Goal: Check status: Check status

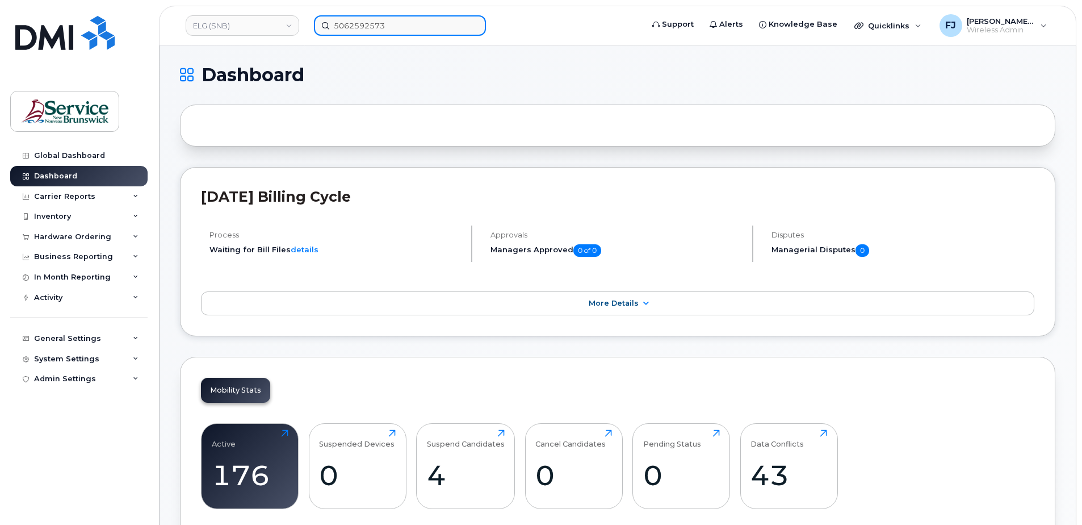
click at [370, 23] on input "5062592573" at bounding box center [400, 25] width 172 height 20
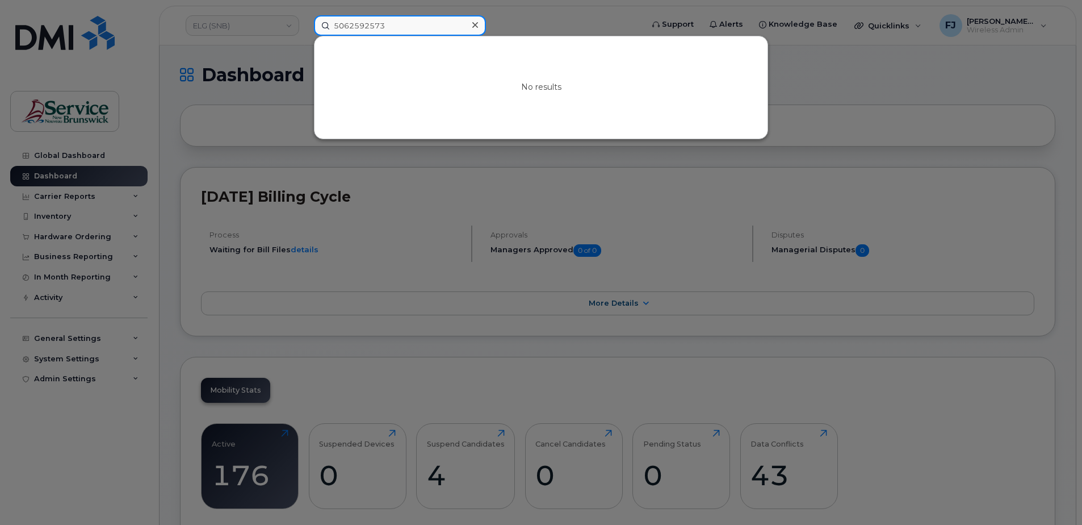
click at [370, 23] on input "5062592573" at bounding box center [400, 25] width 172 height 20
paste input "30050"
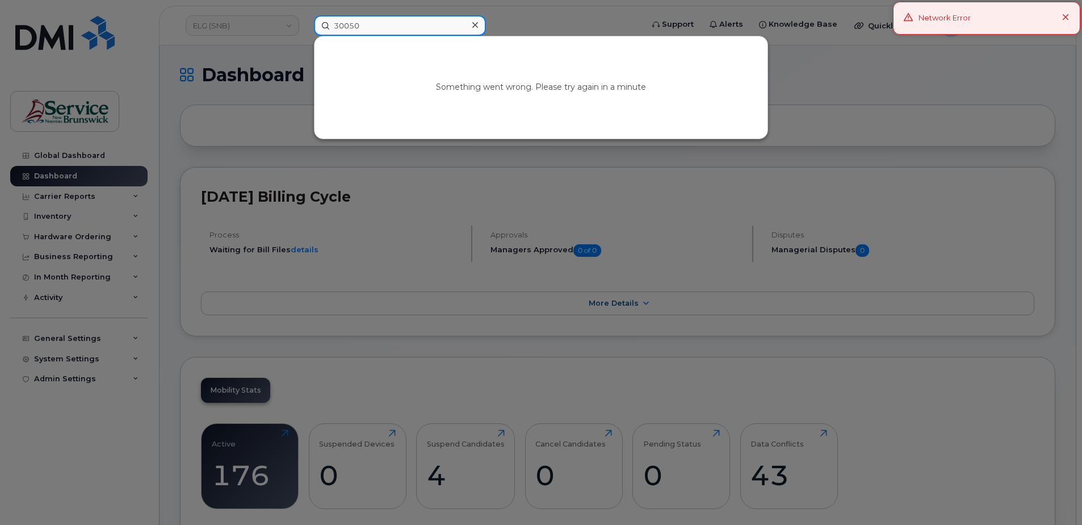
type input "30050"
click at [201, 87] on div at bounding box center [541, 262] width 1082 height 525
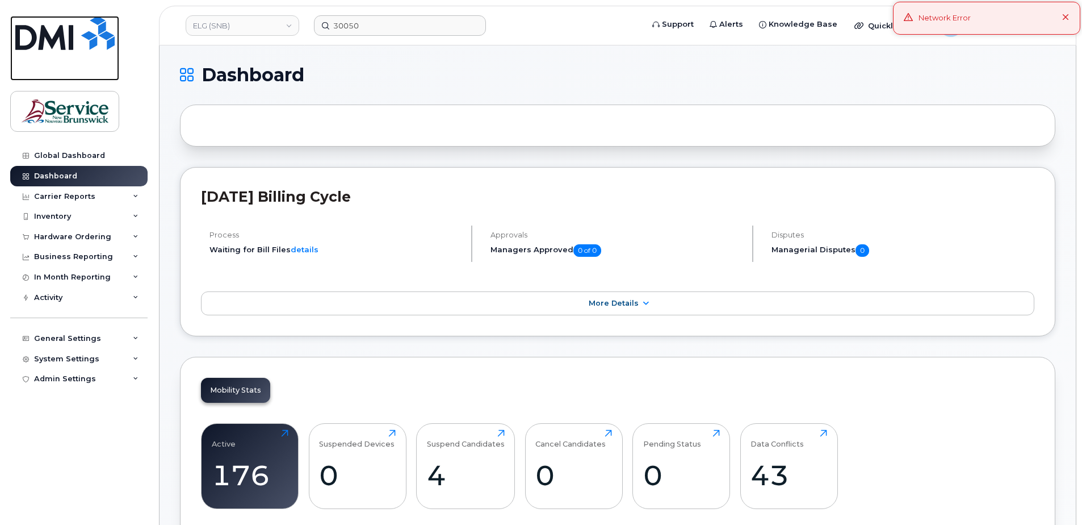
click at [70, 37] on img at bounding box center [64, 33] width 99 height 34
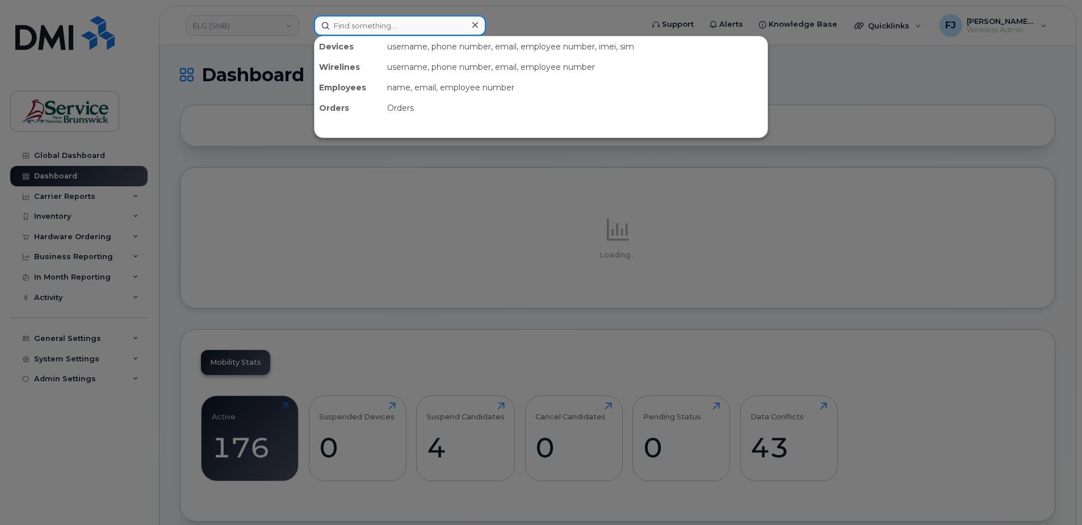
click at [356, 20] on input at bounding box center [400, 25] width 172 height 20
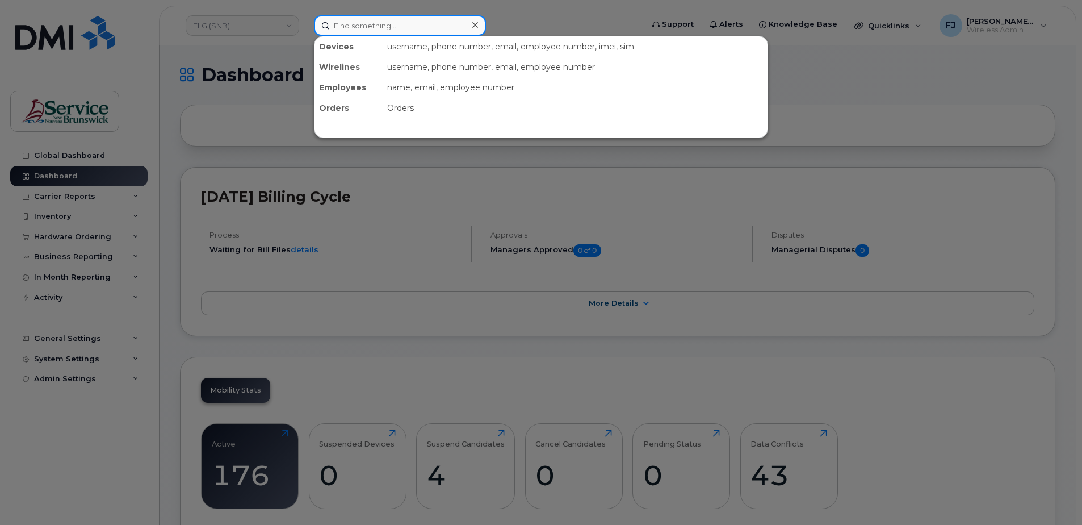
paste input "30050"
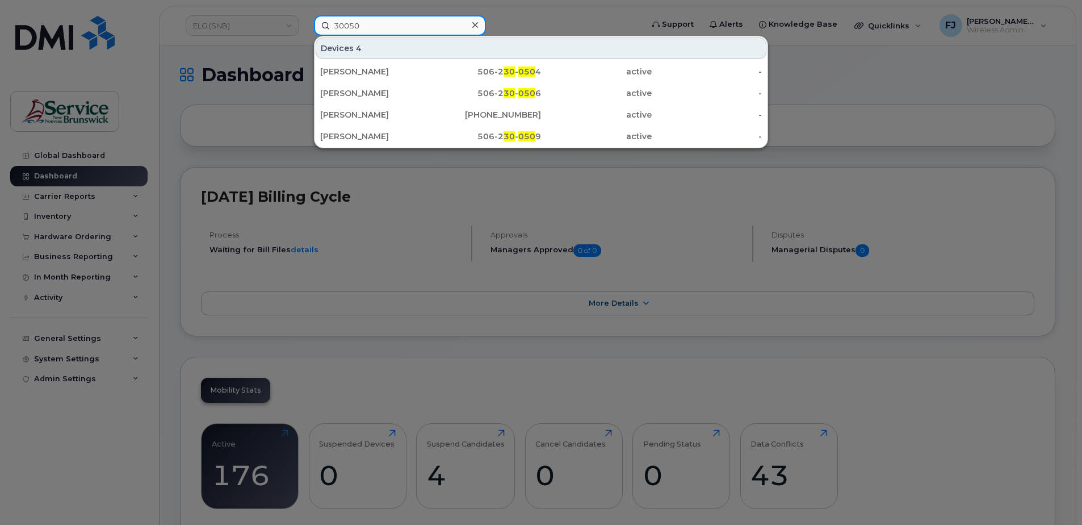
type input "30050"
click at [278, 57] on div at bounding box center [541, 262] width 1082 height 525
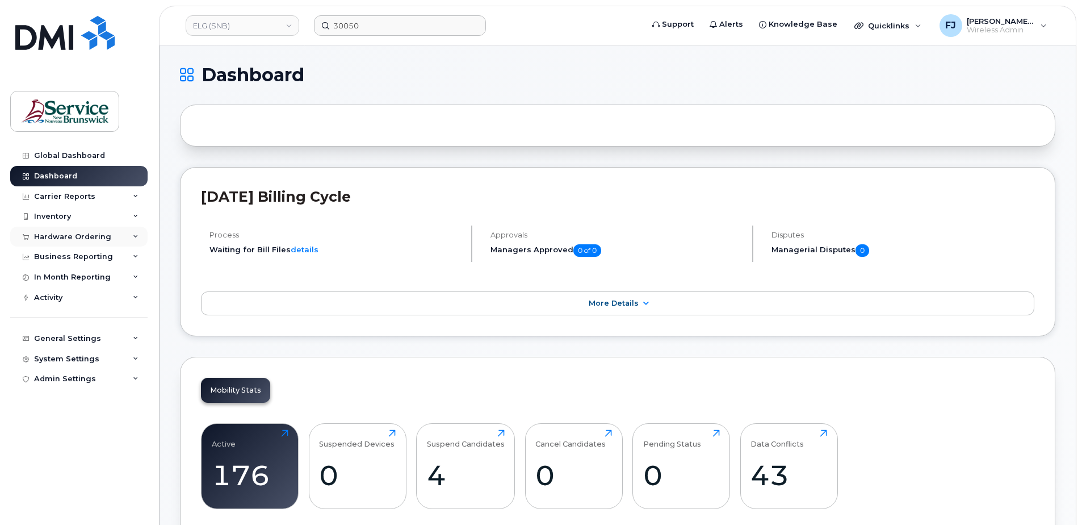
click at [127, 236] on div "Hardware Ordering" at bounding box center [78, 237] width 137 height 20
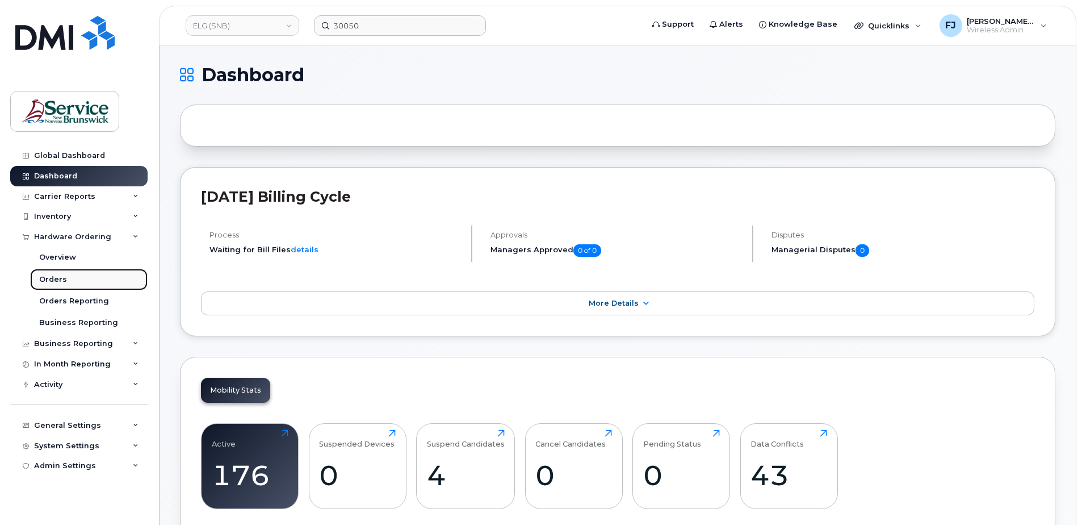
click at [63, 279] on div "Orders" at bounding box center [53, 279] width 28 height 10
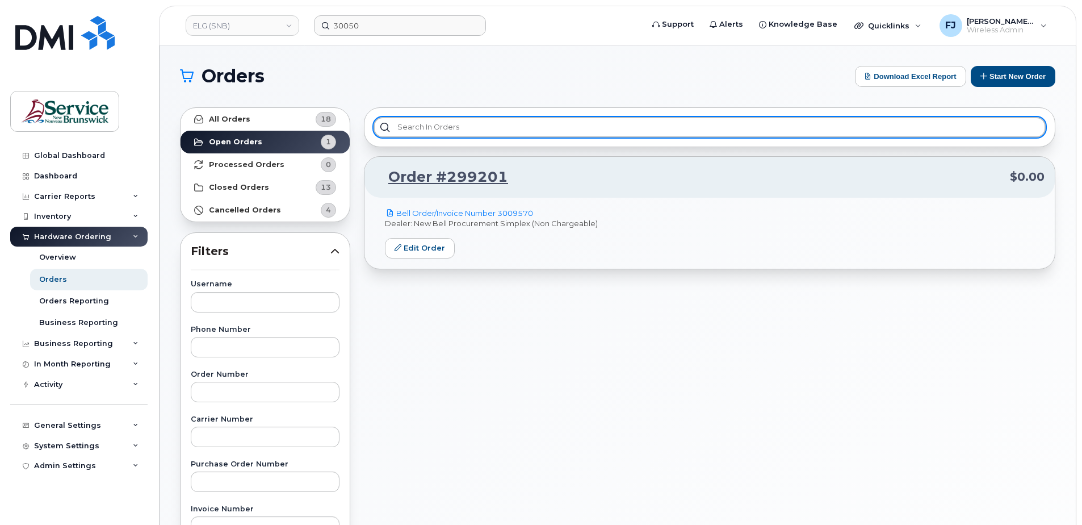
click at [445, 126] on input "text" at bounding box center [710, 127] width 672 height 20
paste input "30050"
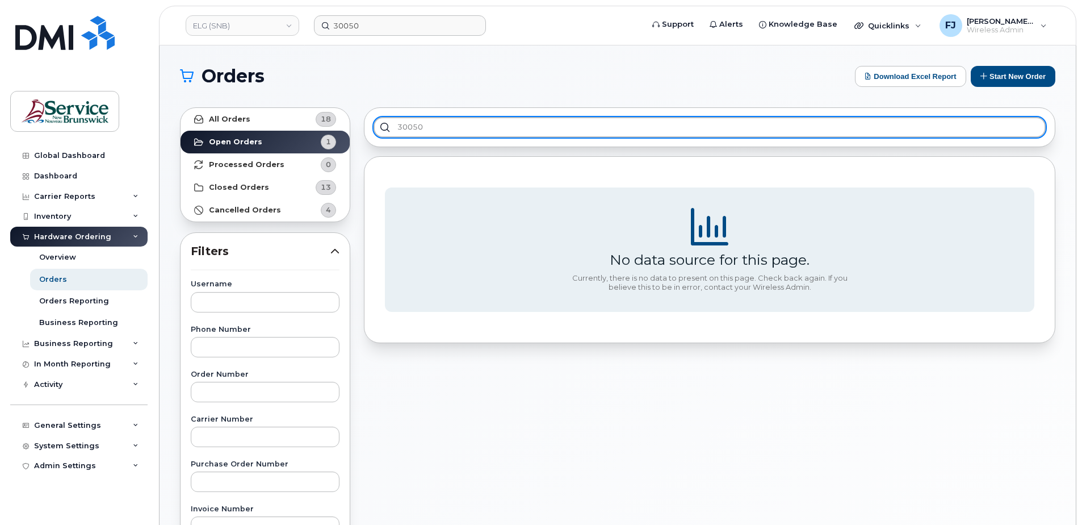
type input "30050"
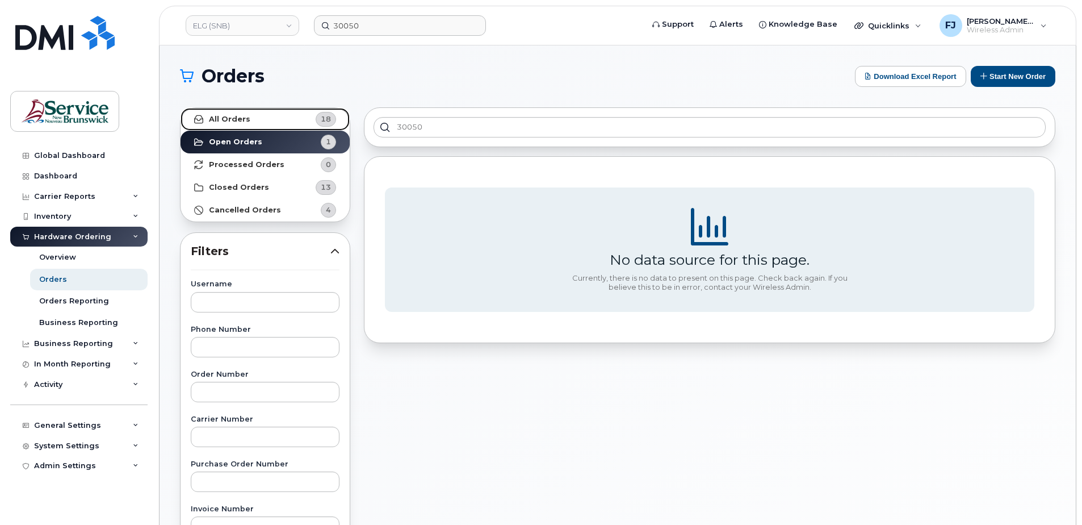
click at [244, 120] on strong "All Orders" at bounding box center [229, 119] width 41 height 9
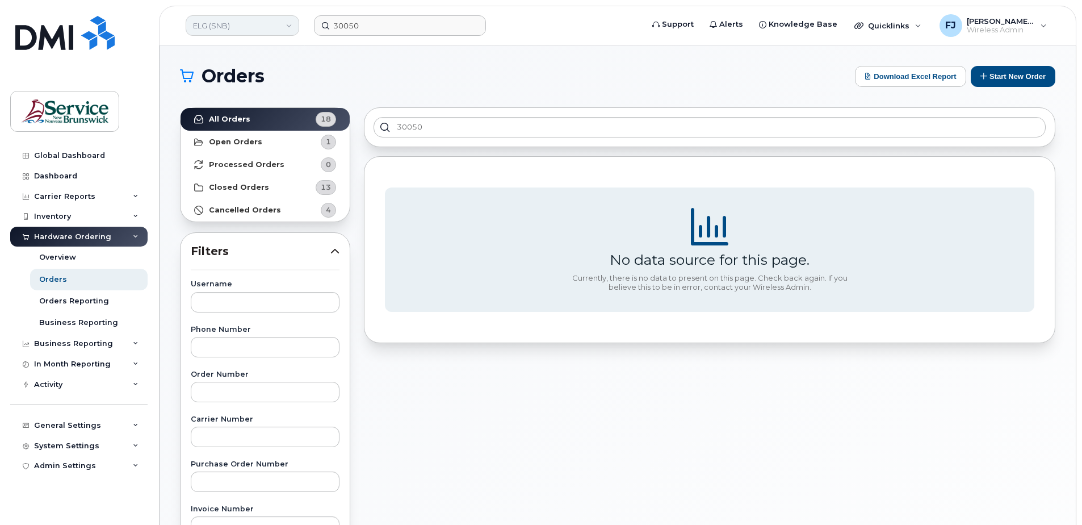
click at [248, 24] on link "ELG (SNB)" at bounding box center [243, 25] width 114 height 20
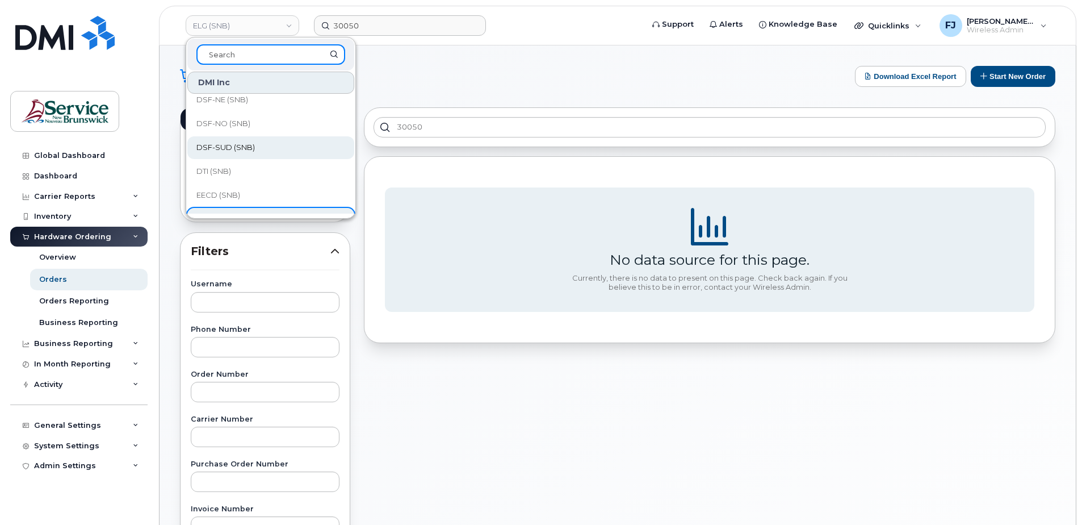
scroll to position [170, 0]
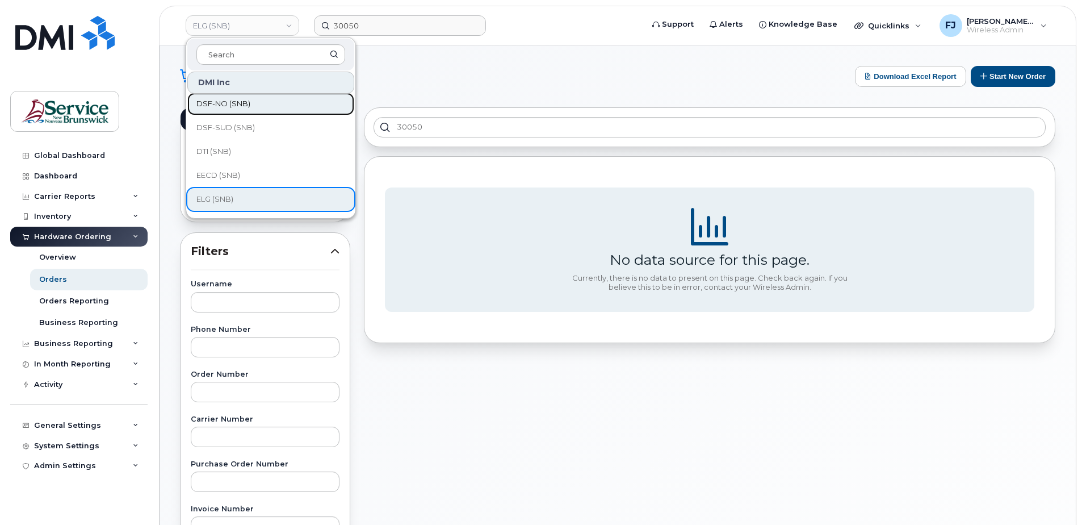
click at [242, 107] on span "DSF-NO (SNB)" at bounding box center [223, 103] width 54 height 11
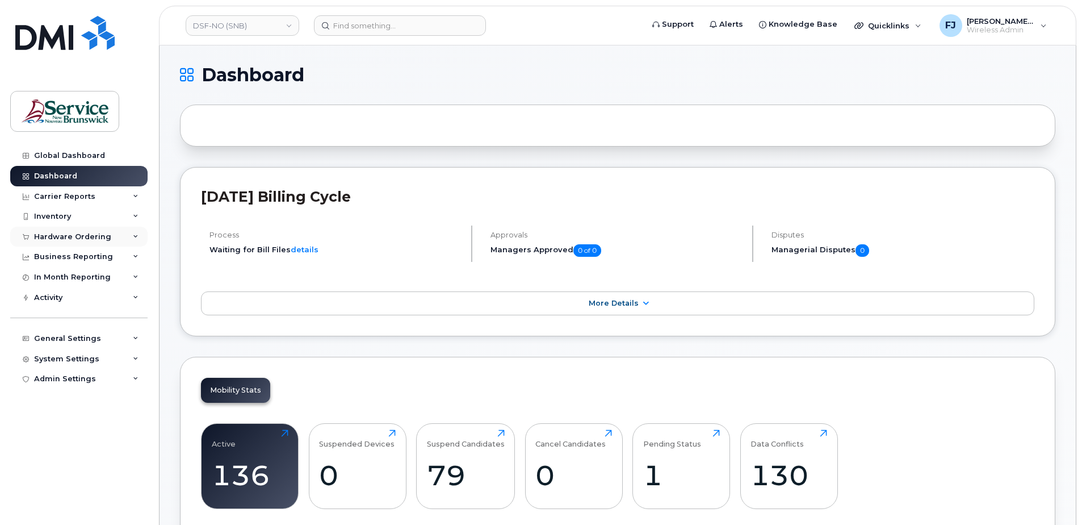
click at [128, 239] on div "Hardware Ordering" at bounding box center [78, 237] width 137 height 20
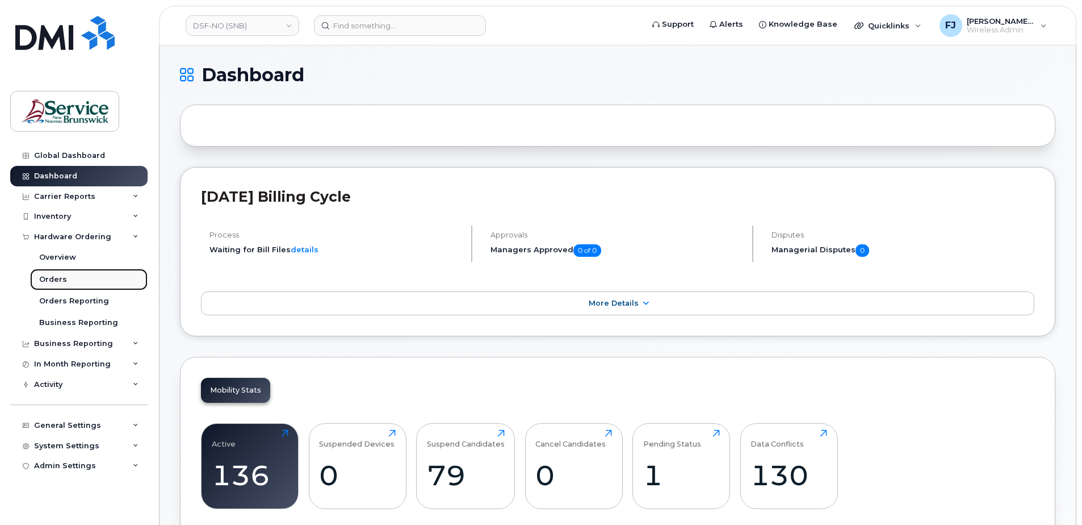
click at [71, 283] on link "Orders" at bounding box center [89, 280] width 118 height 22
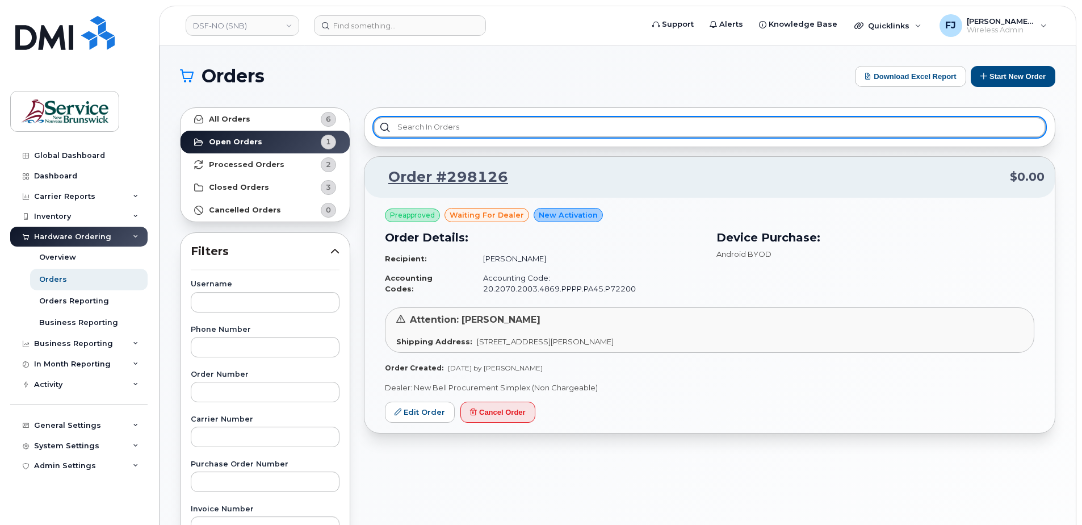
click at [436, 123] on input "text" at bounding box center [710, 127] width 672 height 20
paste input "30050"
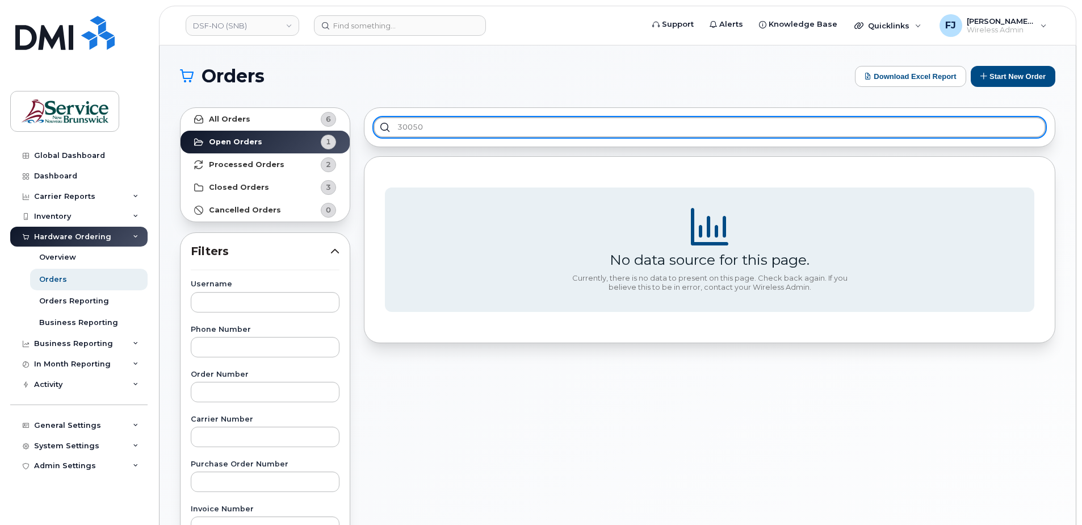
type input "30050"
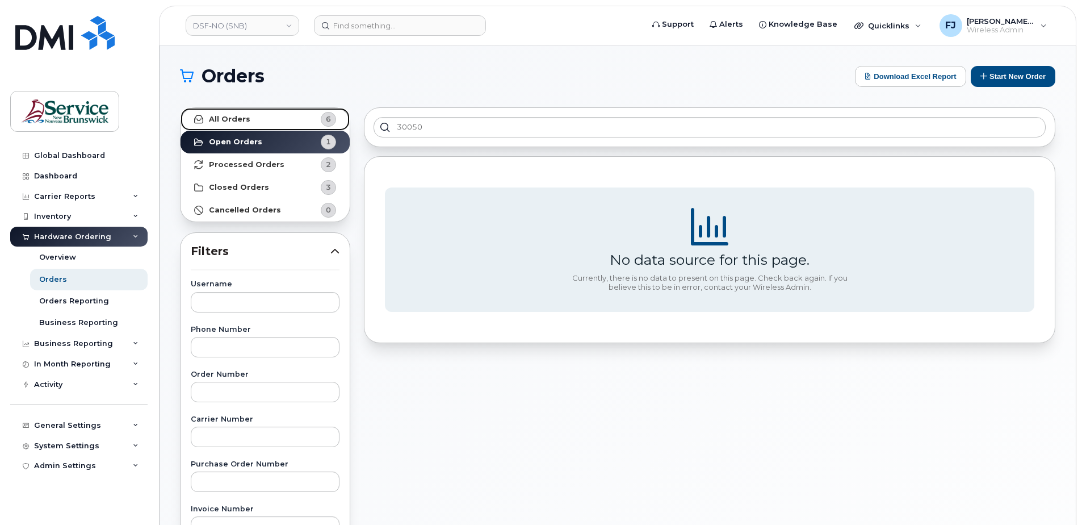
click at [275, 119] on link "All Orders 6" at bounding box center [265, 119] width 169 height 23
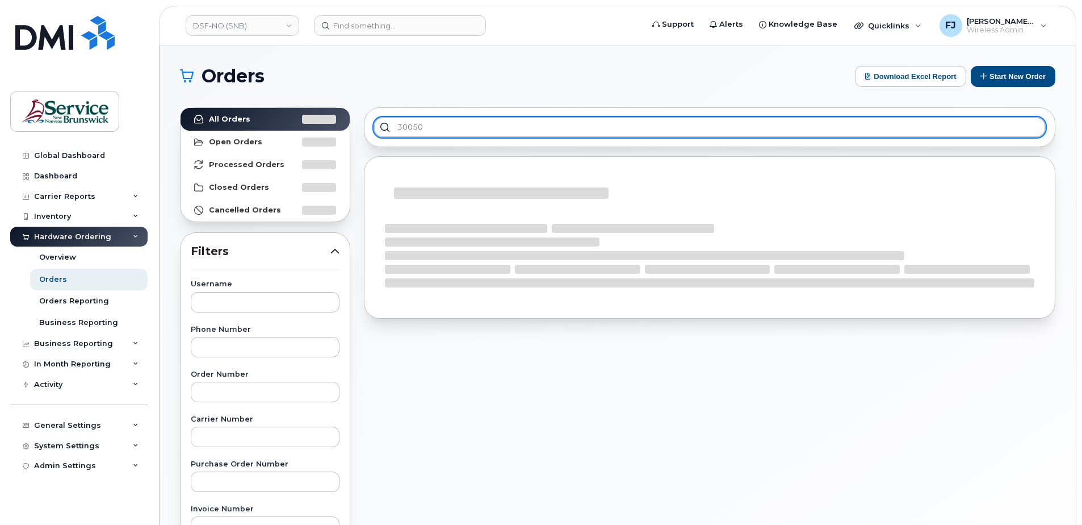
click at [442, 129] on input "30050" at bounding box center [710, 127] width 672 height 20
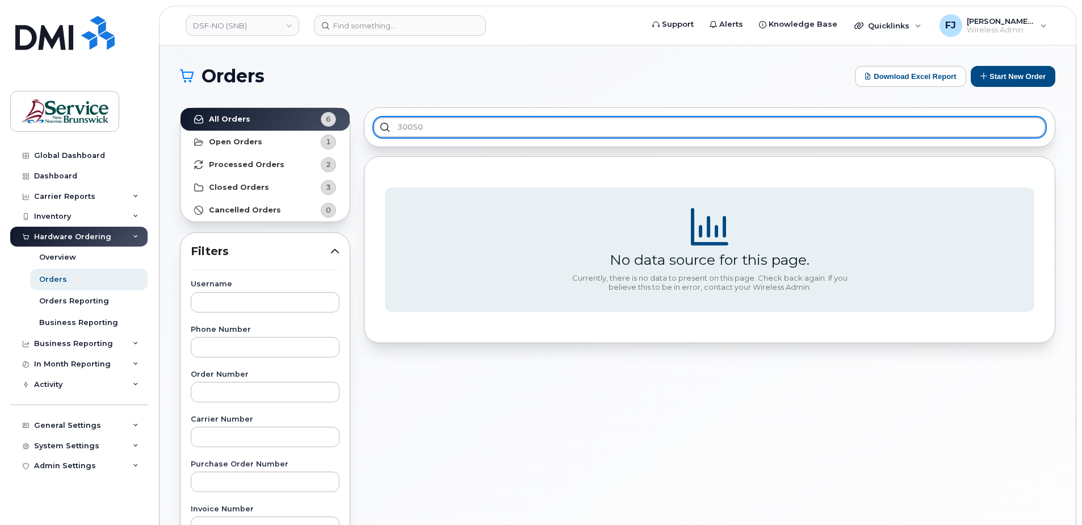
drag, startPoint x: 450, startPoint y: 125, endPoint x: 363, endPoint y: 131, distance: 87.1
click at [363, 132] on div "30050 No data source for this page. Currently, there is no data to present on t…" at bounding box center [709, 500] width 705 height 798
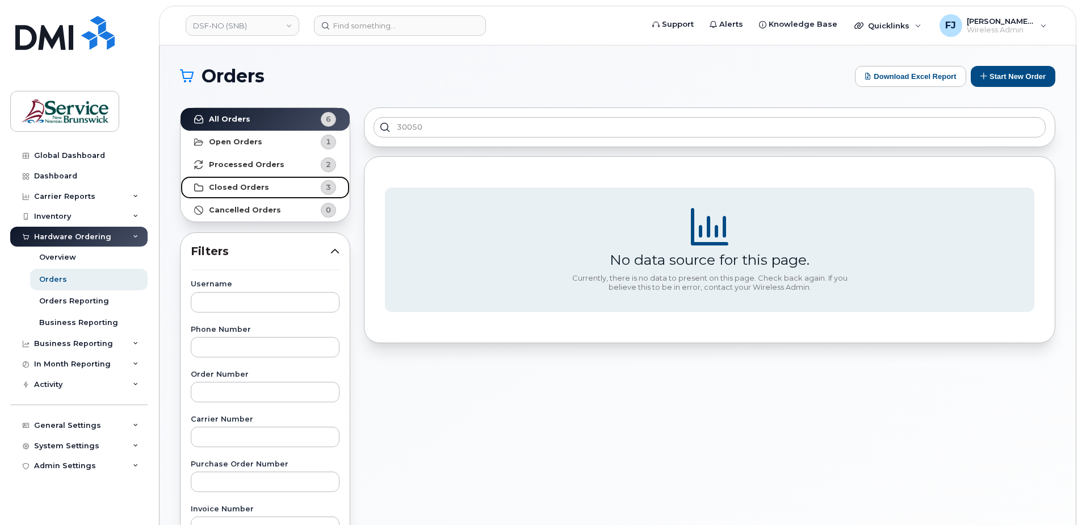
click at [264, 183] on link "Closed Orders 3" at bounding box center [265, 187] width 169 height 23
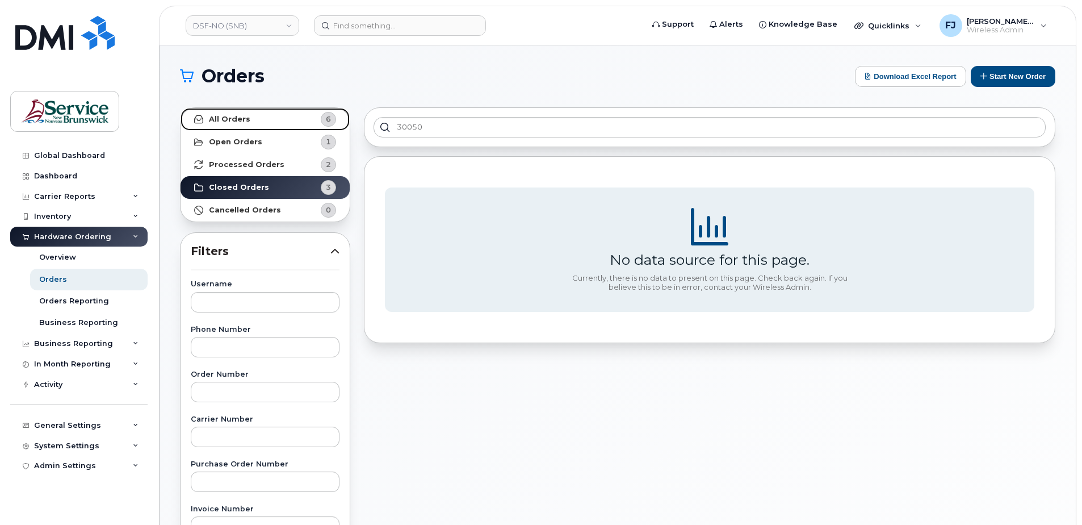
click at [279, 117] on link "All Orders 6" at bounding box center [265, 119] width 169 height 23
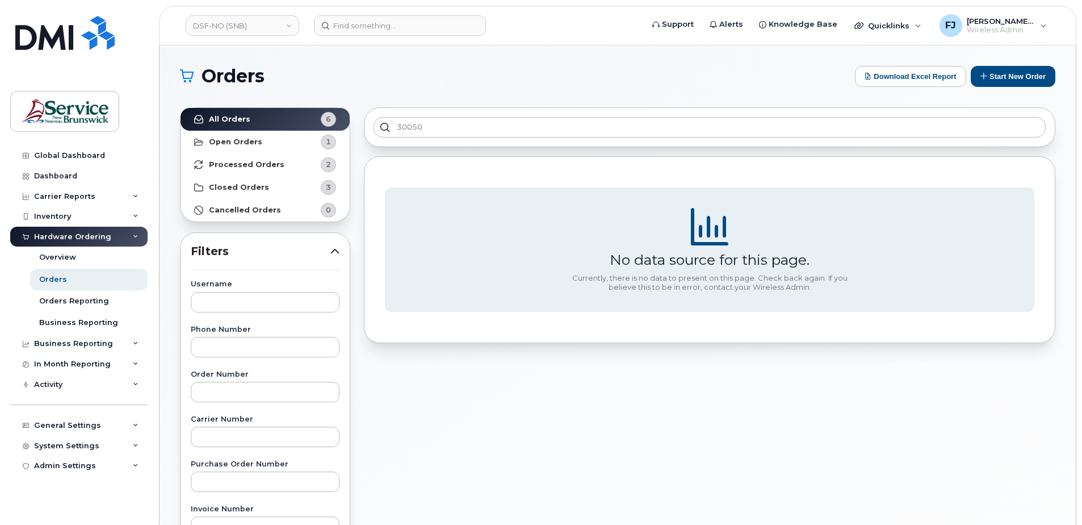
click at [428, 67] on h1 "Orders" at bounding box center [515, 76] width 670 height 18
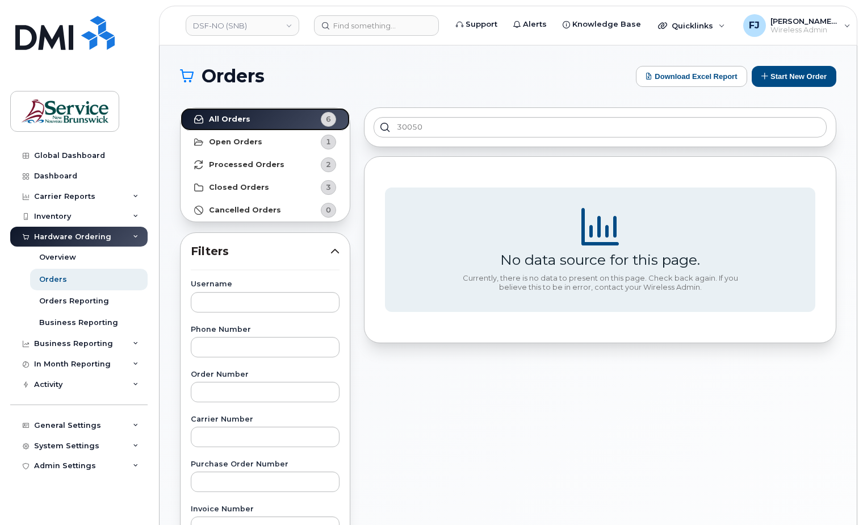
click at [312, 123] on span "6" at bounding box center [319, 119] width 34 height 15
click at [264, 143] on link "Open Orders 1" at bounding box center [265, 142] width 169 height 23
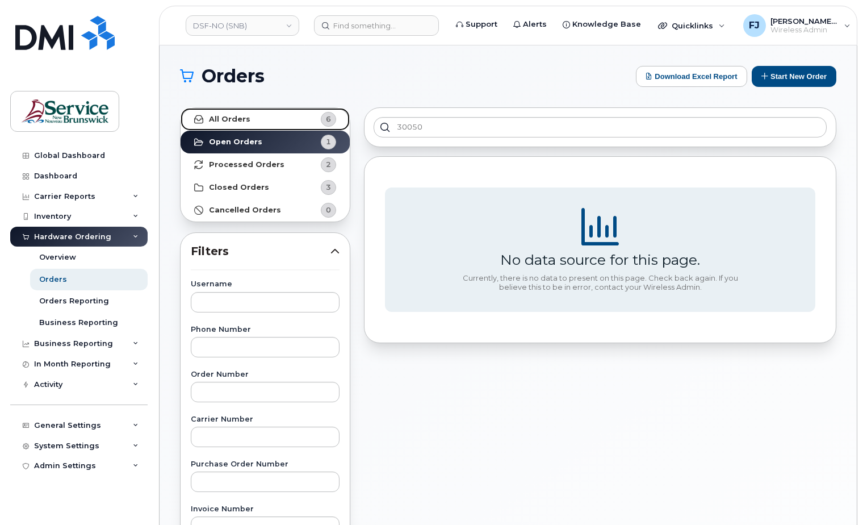
click at [253, 123] on link "All Orders 6" at bounding box center [265, 119] width 169 height 23
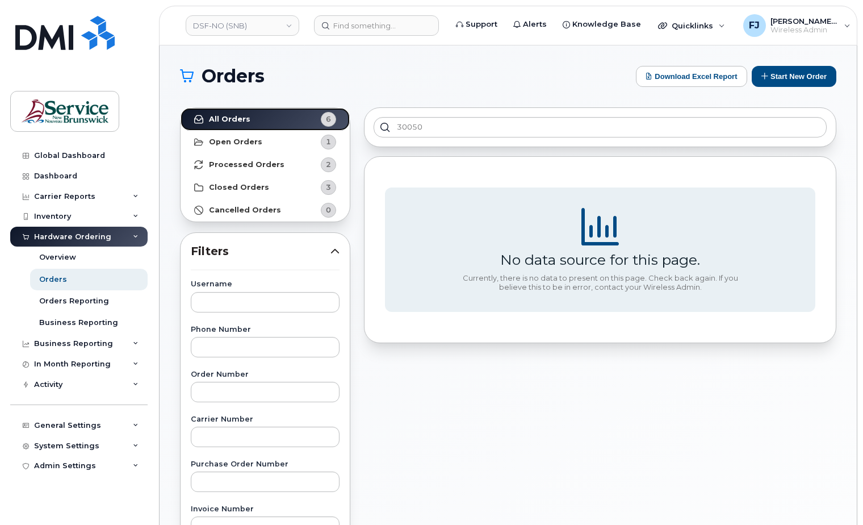
click at [273, 122] on link "All Orders 6" at bounding box center [265, 119] width 169 height 23
click at [494, 248] on section "No data source for this page. Currently, there is no data to present on this pa…" at bounding box center [600, 249] width 430 height 125
click at [608, 233] on icon at bounding box center [600, 226] width 37 height 37
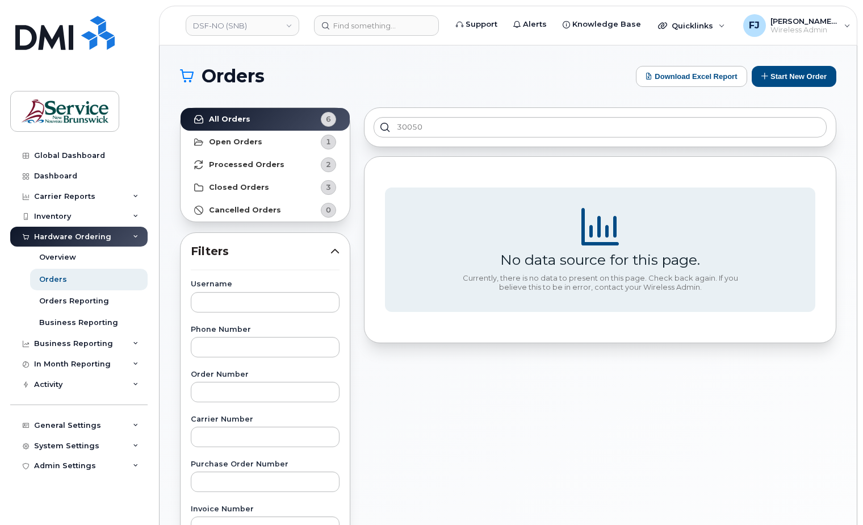
drag, startPoint x: 677, startPoint y: 305, endPoint x: 683, endPoint y: 306, distance: 6.3
click at [677, 306] on section "No data source for this page. Currently, there is no data to present on this pa…" at bounding box center [600, 249] width 430 height 125
click at [741, 287] on div "Currently, there is no data to present on this page. Check back again. If you b…" at bounding box center [600, 283] width 284 height 18
click at [752, 294] on section "No data source for this page. Currently, there is no data to present on this pa…" at bounding box center [600, 249] width 430 height 125
click at [297, 116] on link "All Orders 6" at bounding box center [265, 119] width 169 height 23
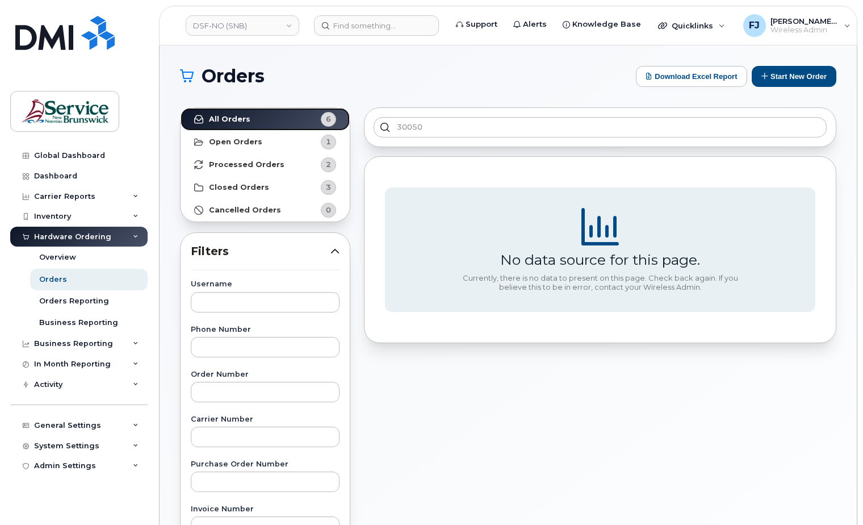
click at [297, 116] on link "All Orders 6" at bounding box center [265, 119] width 169 height 23
click at [298, 115] on link "All Orders 6" at bounding box center [265, 119] width 169 height 23
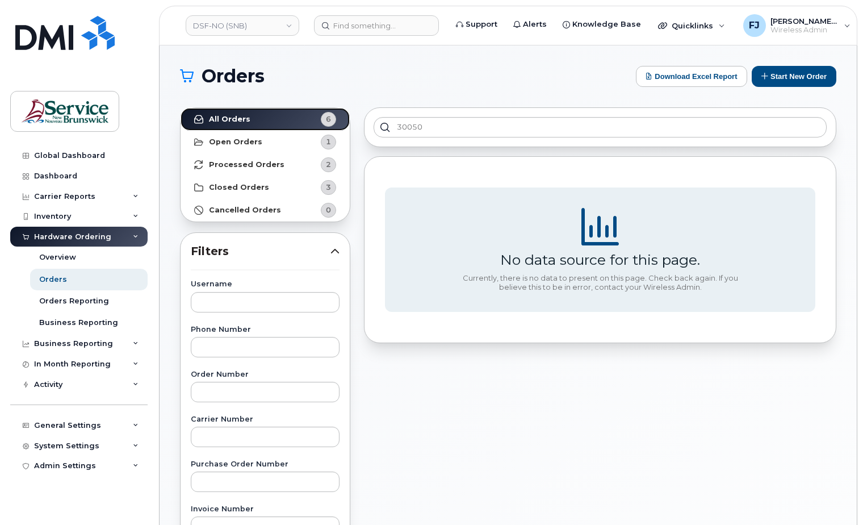
click at [298, 115] on link "All Orders 6" at bounding box center [265, 119] width 169 height 23
click at [600, 234] on icon at bounding box center [600, 226] width 37 height 37
click at [537, 229] on section "No data source for this page. Currently, there is no data to present on this pa…" at bounding box center [600, 249] width 430 height 125
click at [534, 260] on div "No data source for this page." at bounding box center [600, 259] width 200 height 17
click at [476, 228] on section "No data source for this page. Currently, there is no data to present on this pa…" at bounding box center [600, 249] width 430 height 125
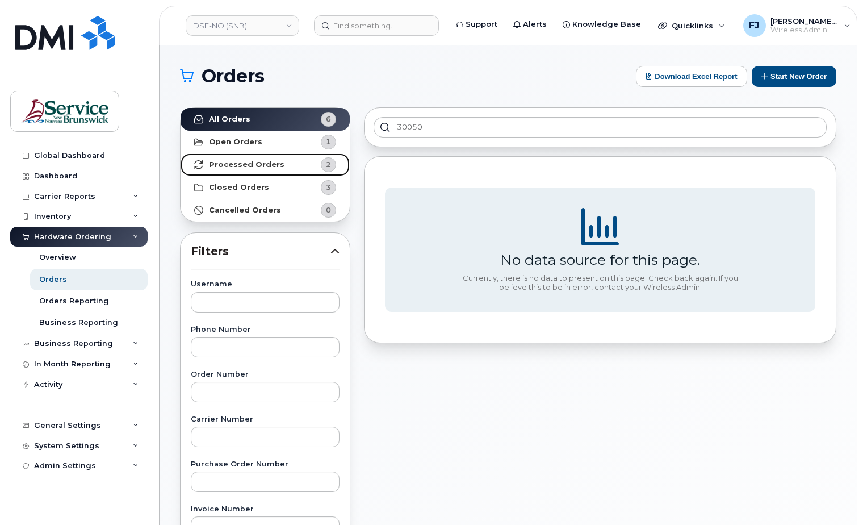
click at [219, 164] on strong "Processed Orders" at bounding box center [247, 164] width 76 height 9
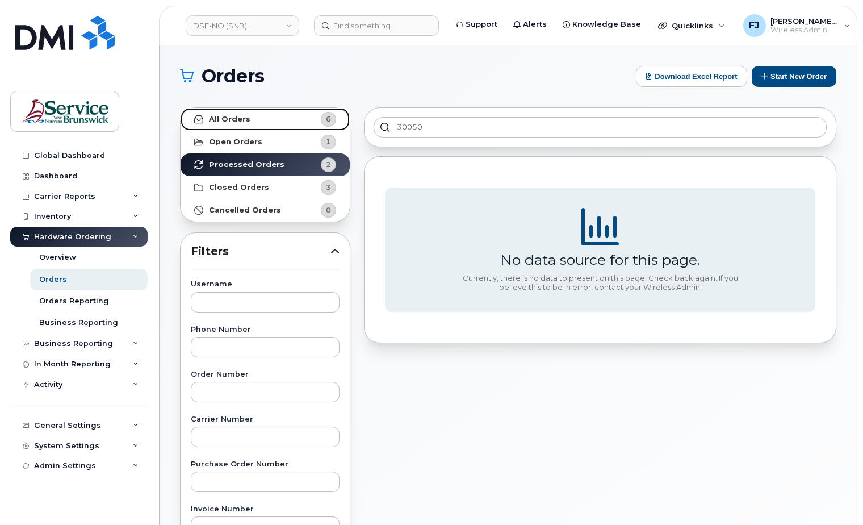
click at [232, 116] on strong "All Orders" at bounding box center [229, 119] width 41 height 9
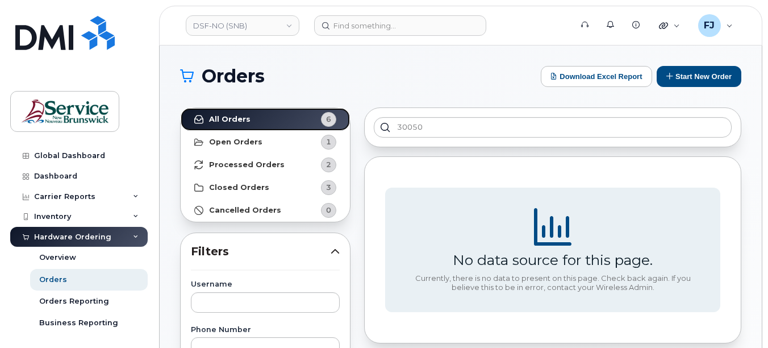
click at [232, 115] on strong "All Orders" at bounding box center [229, 119] width 41 height 9
